Goal: Information Seeking & Learning: Find specific fact

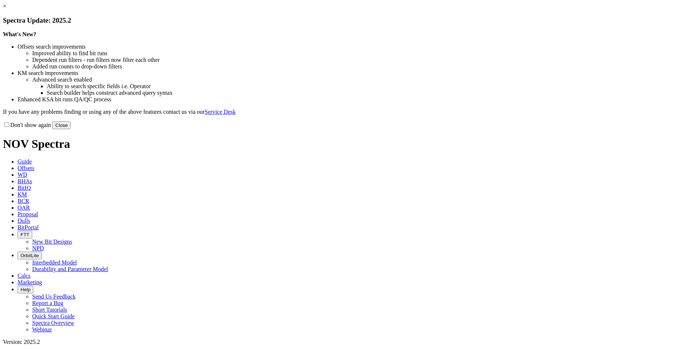
click at [71, 129] on button "Close" at bounding box center [61, 125] width 18 height 8
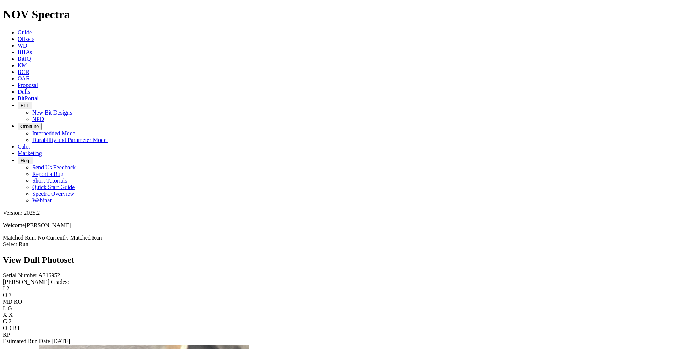
click at [20, 124] on icon "button" at bounding box center [20, 126] width 0 height 5
click at [496, 29] on ul "Guide Offsets WD BHAs BitIQ KM BCR OAR Proposal EBRR Dulls BitPortal FTT New Bi…" at bounding box center [349, 116] width 693 height 174
click at [18, 29] on icon at bounding box center [18, 32] width 0 height 6
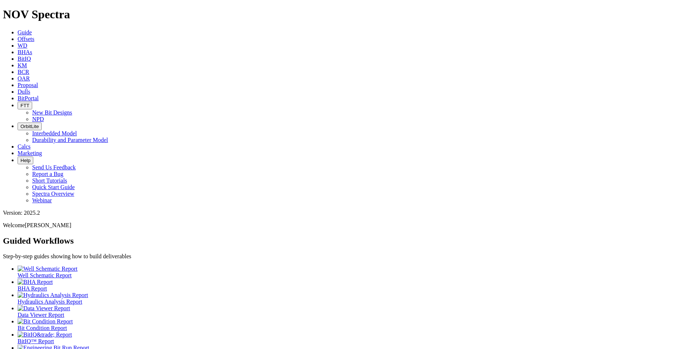
click at [309, 318] on div at bounding box center [357, 321] width 679 height 7
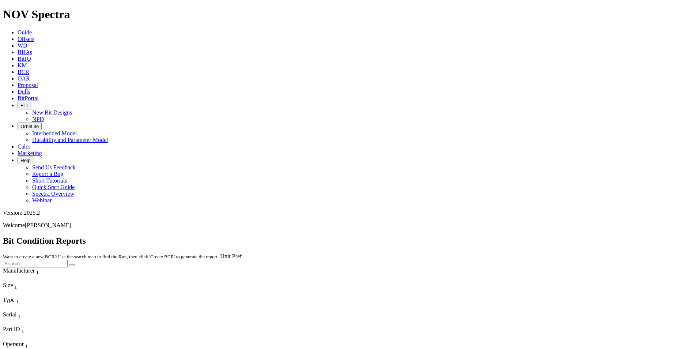
click at [68, 260] on input "text" at bounding box center [35, 264] width 65 height 8
click at [18, 88] on icon at bounding box center [18, 91] width 0 height 6
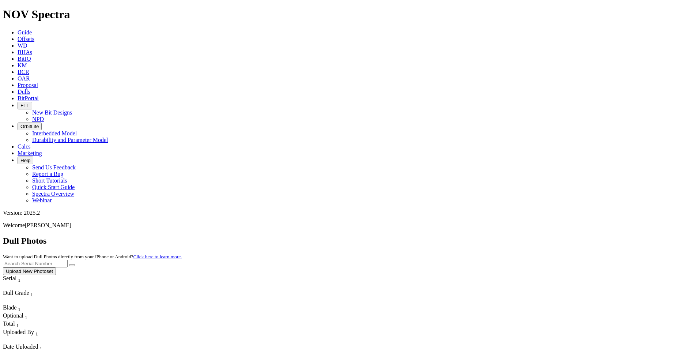
click at [68, 260] on input "text" at bounding box center [35, 264] width 65 height 8
type input "ET175"
click at [72, 265] on icon "submit" at bounding box center [72, 265] width 0 height 0
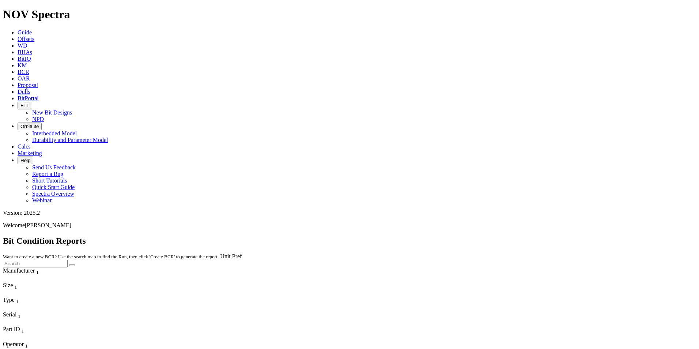
scroll to position [439, 0]
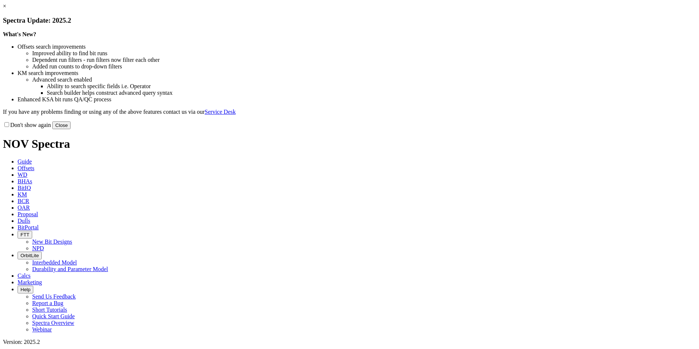
click at [71, 129] on button "Close" at bounding box center [61, 125] width 18 height 8
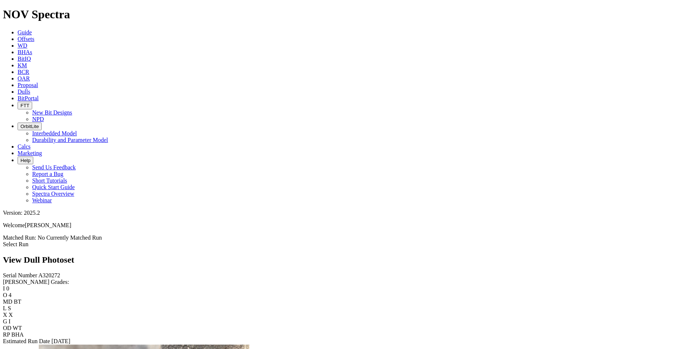
scroll to position [1493, 0]
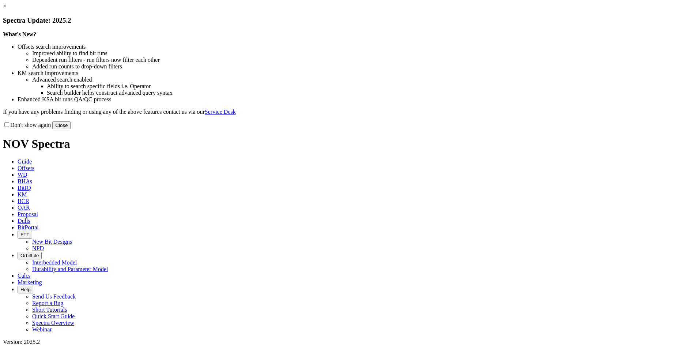
click at [71, 129] on button "Close" at bounding box center [61, 125] width 18 height 8
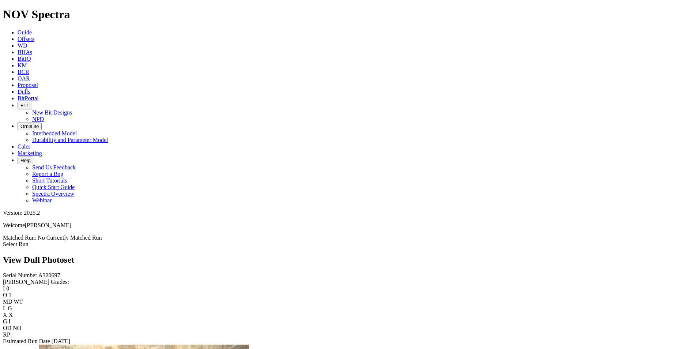
scroll to position [1320, 0]
